Goal: Navigation & Orientation: Go to known website

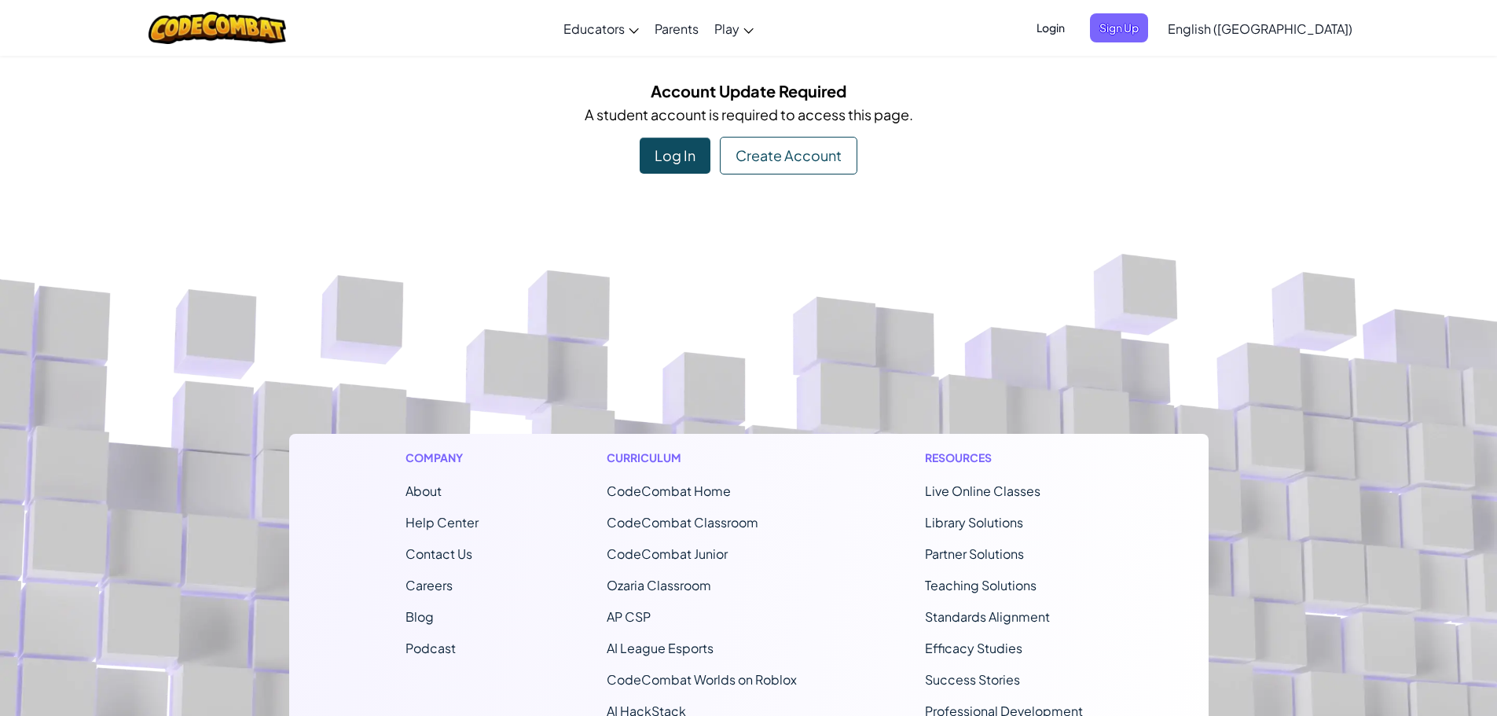
click at [681, 151] on div "Log In" at bounding box center [675, 156] width 71 height 36
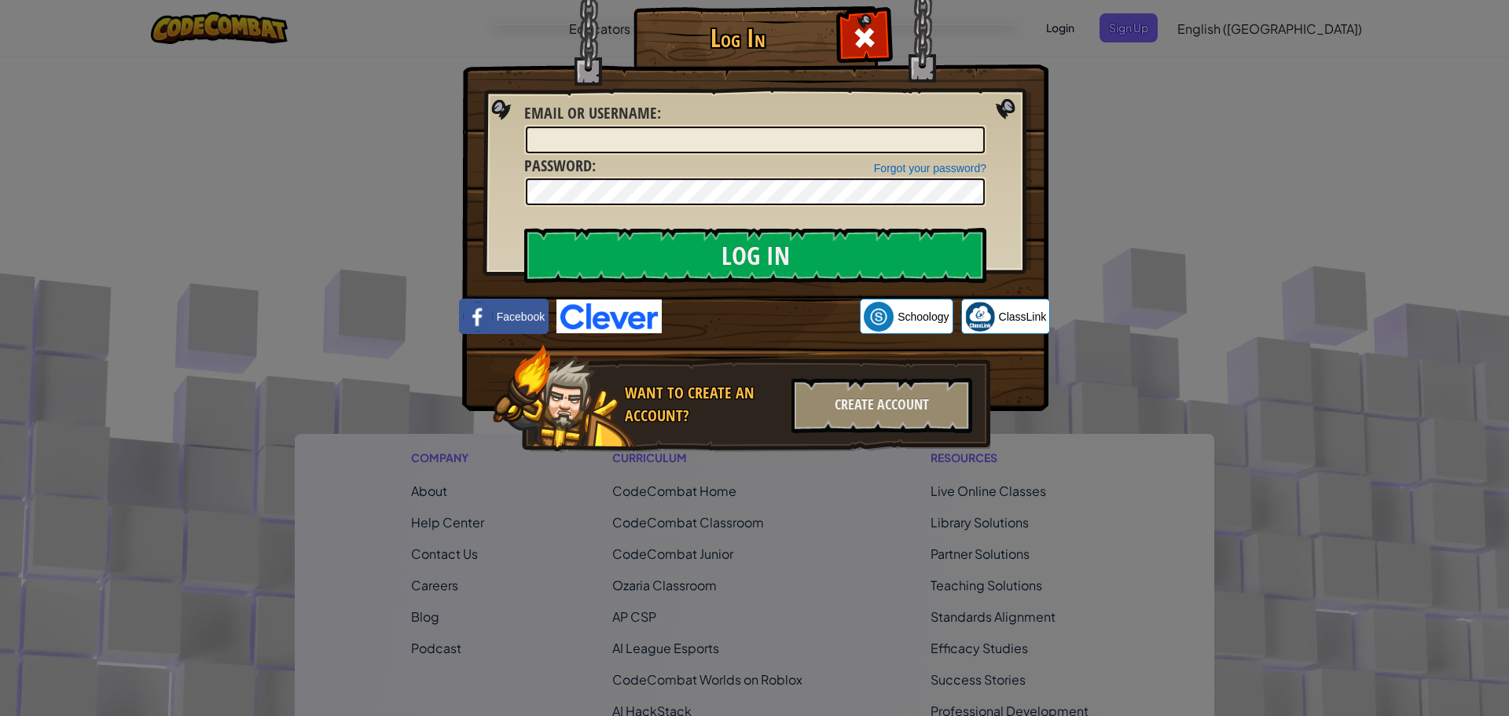
click at [658, 301] on img at bounding box center [608, 316] width 105 height 34
